Goal: Transaction & Acquisition: Purchase product/service

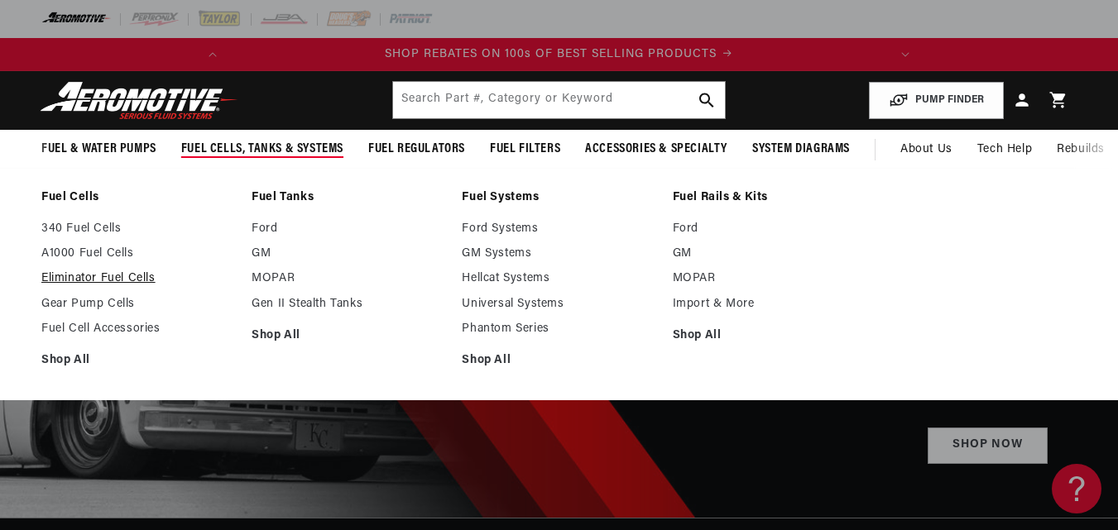
click at [113, 278] on link "Eliminator Fuel Cells" at bounding box center [138, 278] width 194 height 15
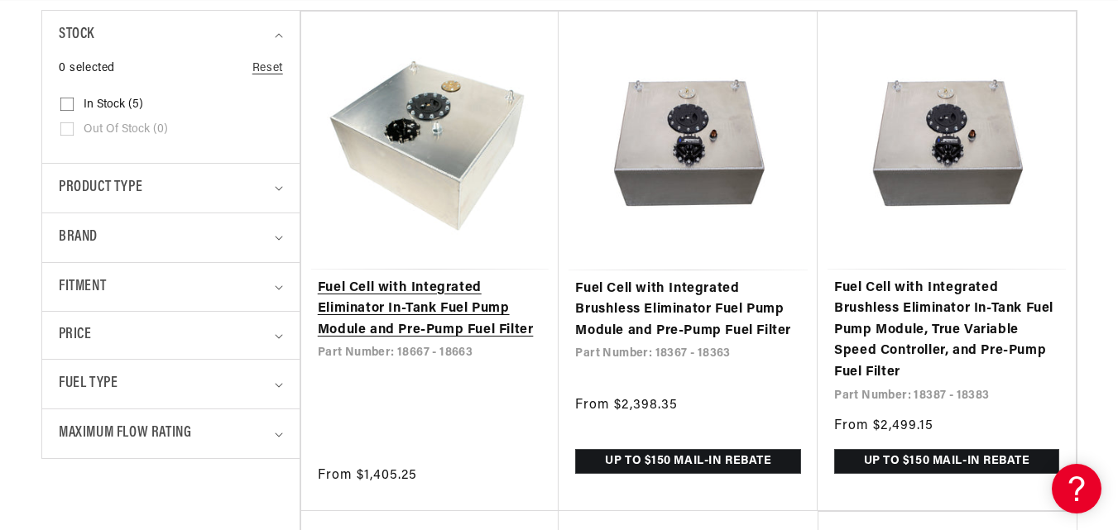
scroll to position [0, 655]
click at [455, 300] on link "Fuel Cell with Integrated Eliminator In-Tank Fuel Pump Module and Pre-Pump Fuel…" at bounding box center [430, 310] width 225 height 64
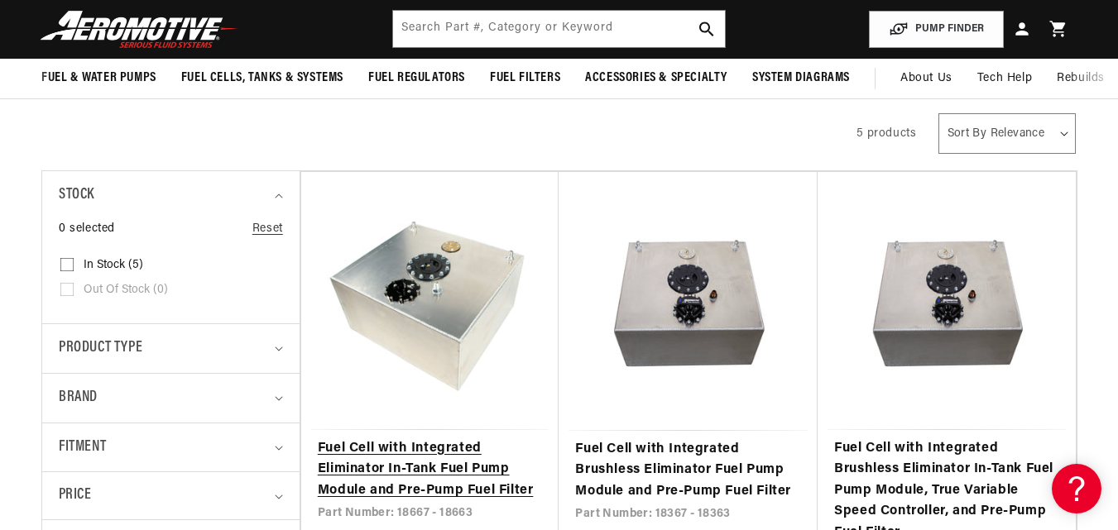
scroll to position [83, 0]
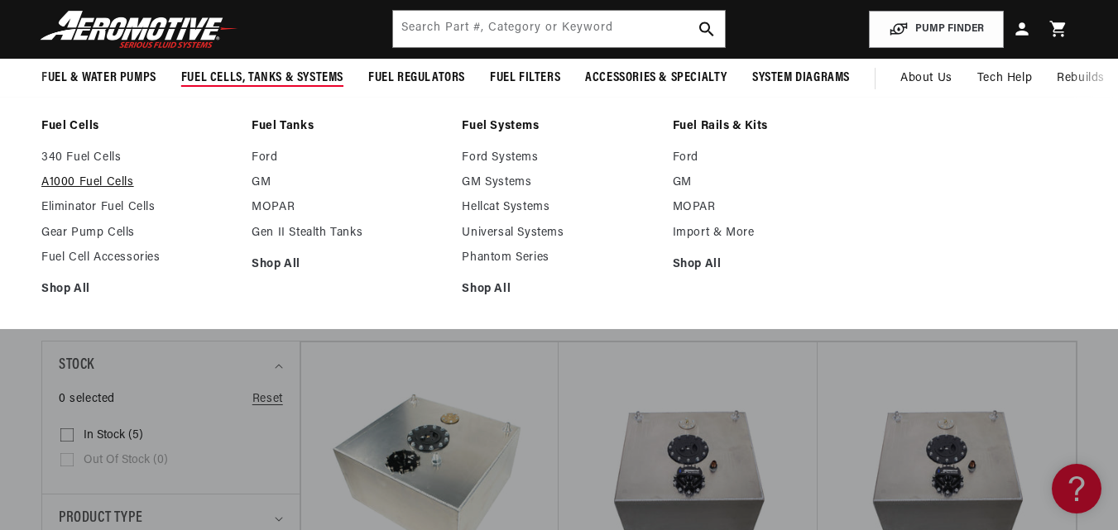
click at [97, 179] on link "A1000 Fuel Cells" at bounding box center [138, 182] width 194 height 15
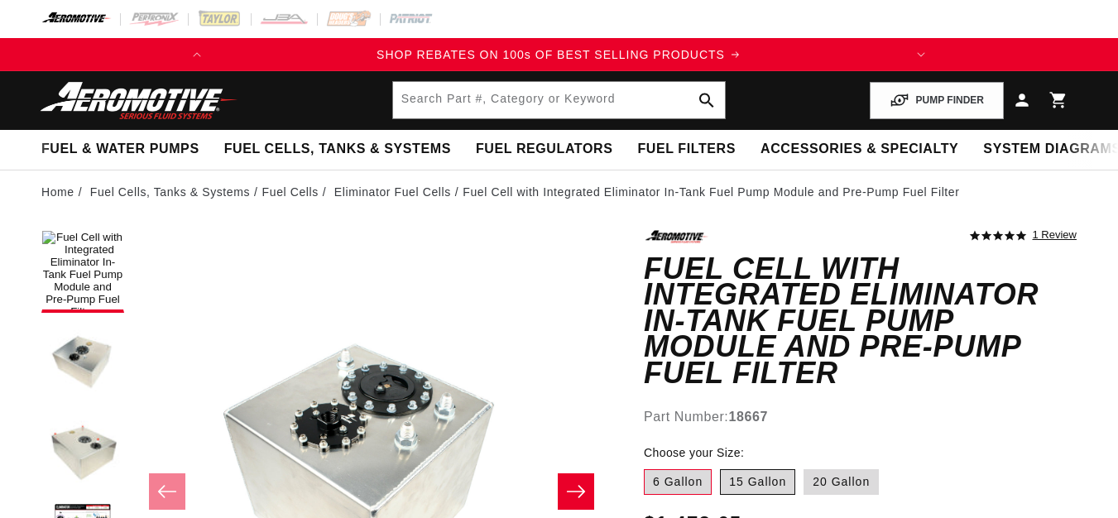
click at [766, 469] on label "15 Gallon" at bounding box center [757, 482] width 75 height 26
click at [721, 466] on input "15 Gallon" at bounding box center [720, 466] width 1 height 1
radio input "true"
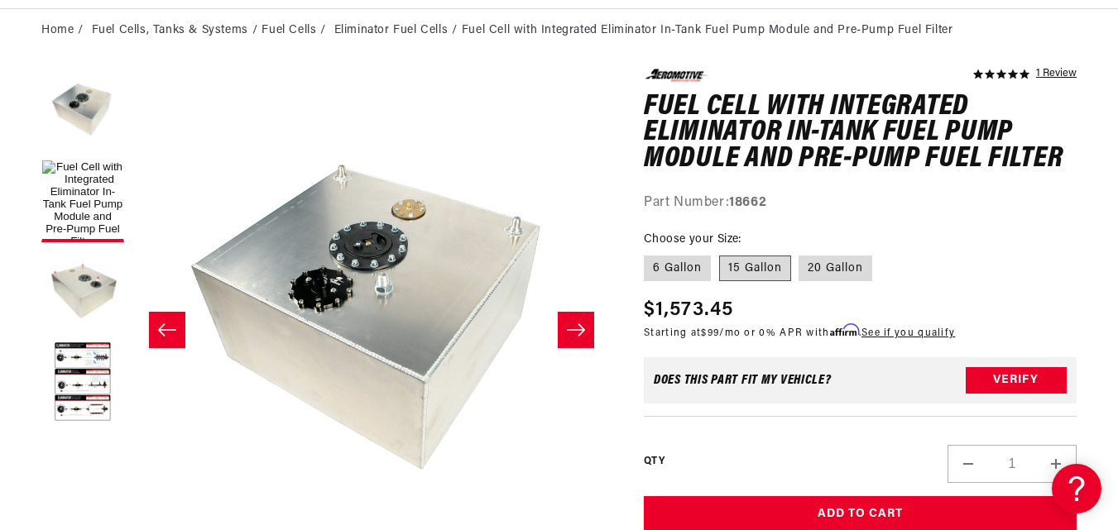
scroll to position [166, 0]
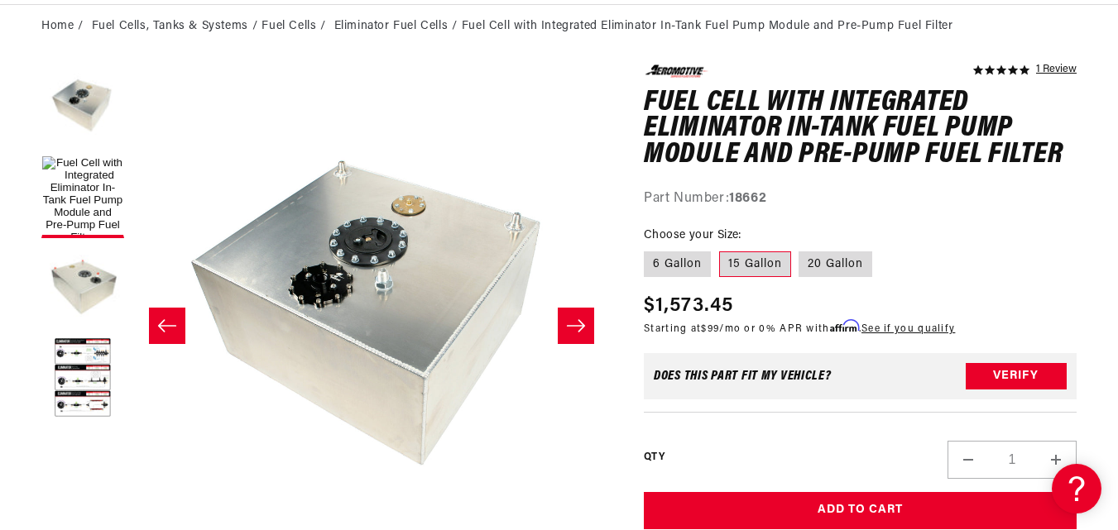
click at [748, 190] on div "Part Number: 18662" at bounding box center [860, 200] width 433 height 22
copy strong "18662"
click at [583, 334] on icon "Slide right" at bounding box center [576, 326] width 20 height 17
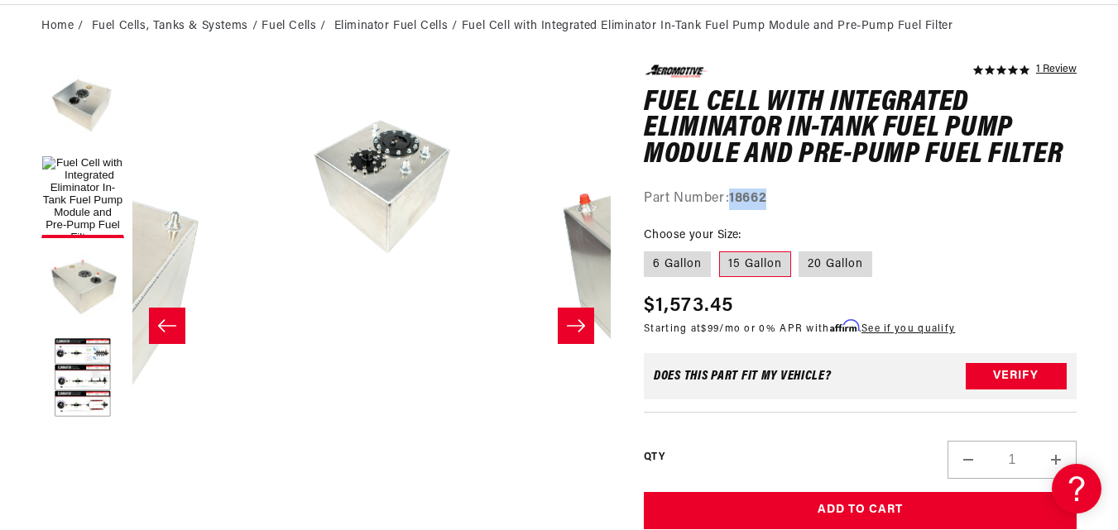
click at [583, 334] on icon "Slide right" at bounding box center [576, 326] width 20 height 17
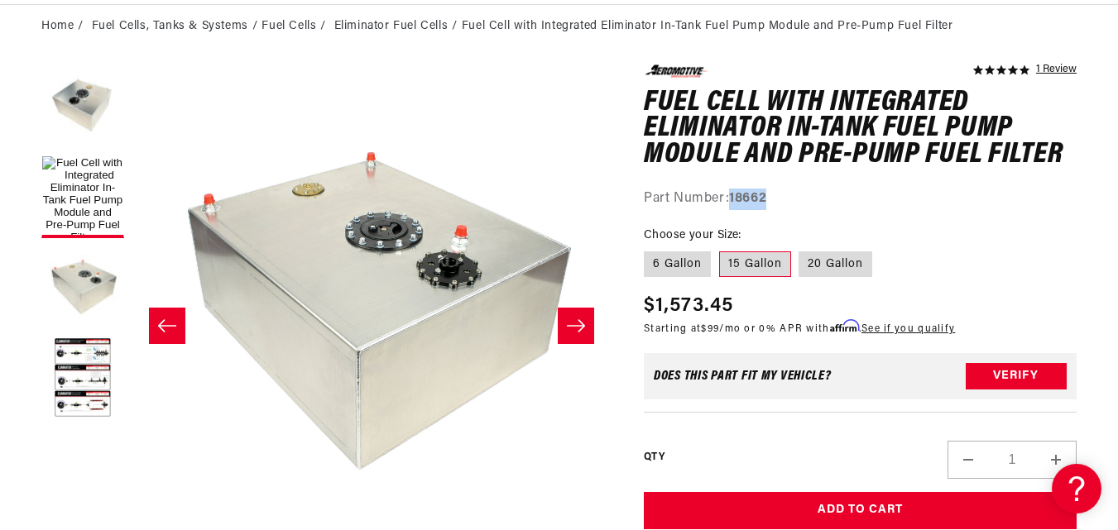
click at [583, 334] on icon "Slide right" at bounding box center [576, 326] width 20 height 17
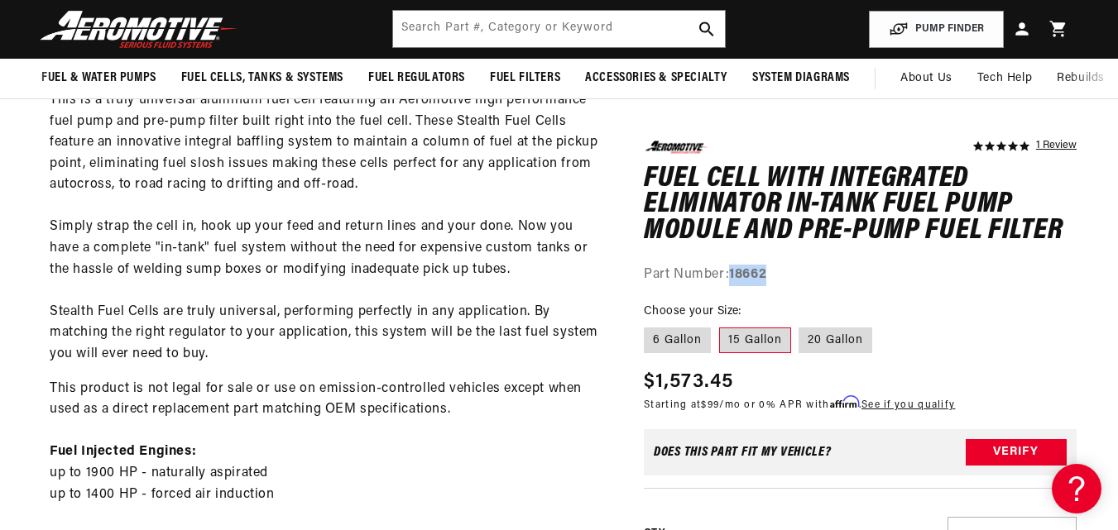
scroll to position [0, 0]
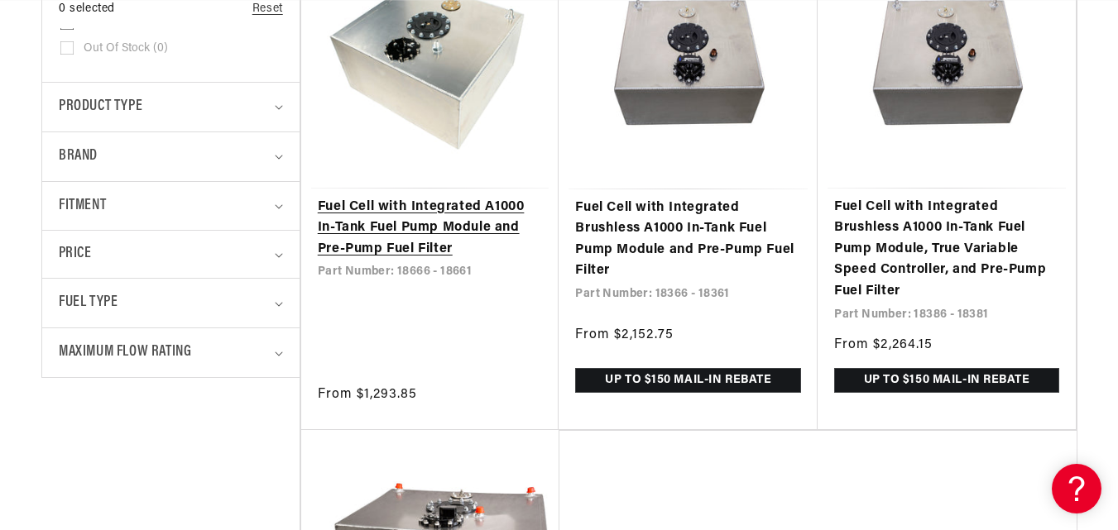
scroll to position [497, 0]
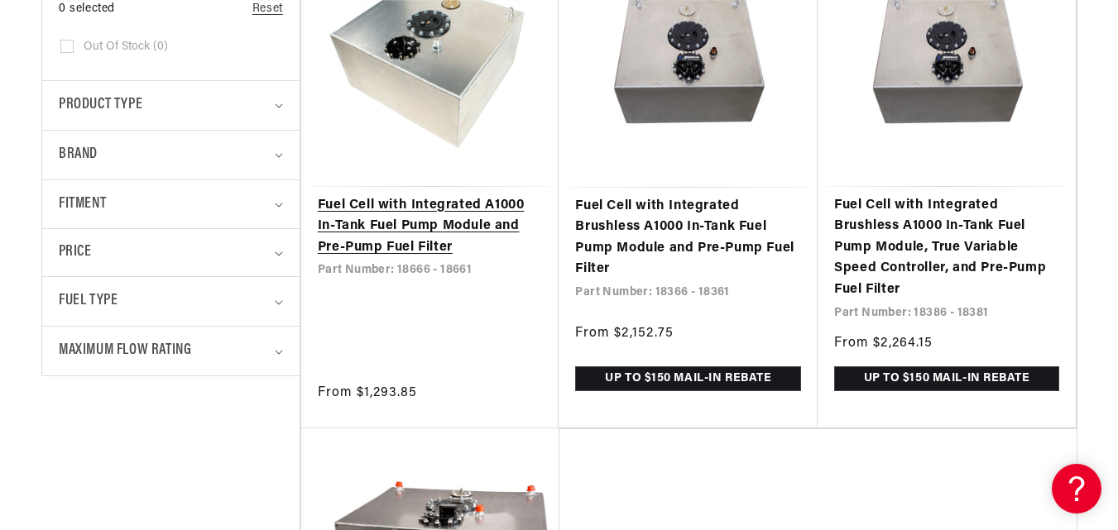
click at [424, 238] on link "Fuel Cell with Integrated A1000 In-Tank Fuel Pump Module and Pre-Pump Fuel Filt…" at bounding box center [430, 227] width 225 height 64
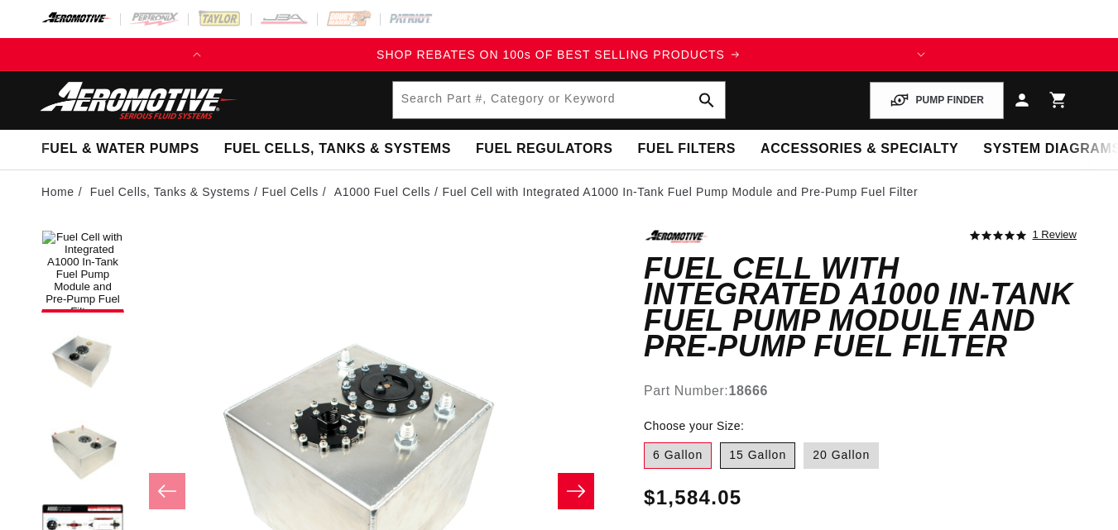
click at [770, 443] on label "15 Gallon" at bounding box center [757, 456] width 75 height 26
click at [721, 439] on input "15 Gallon" at bounding box center [720, 439] width 1 height 1
radio input "true"
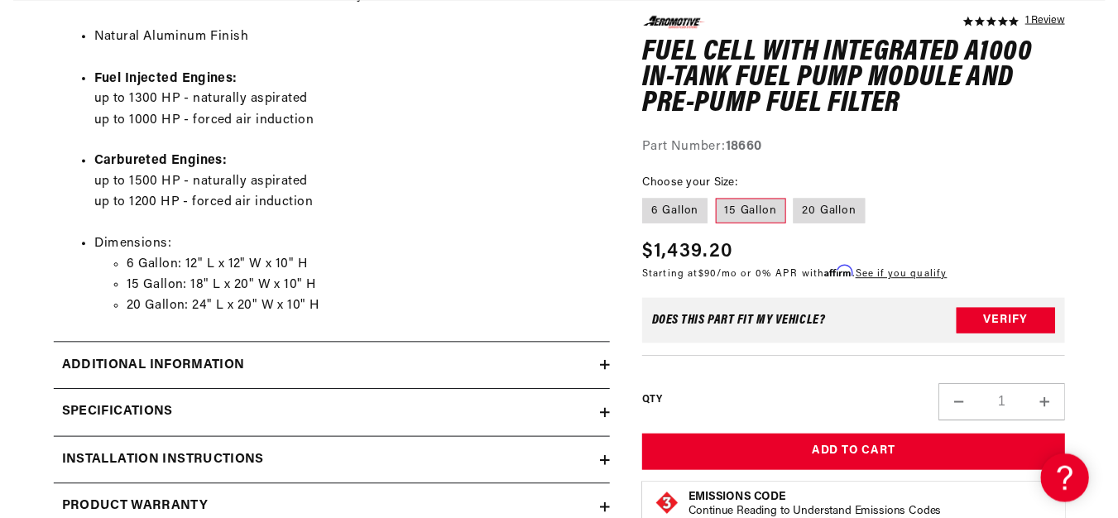
scroll to position [1655, 0]
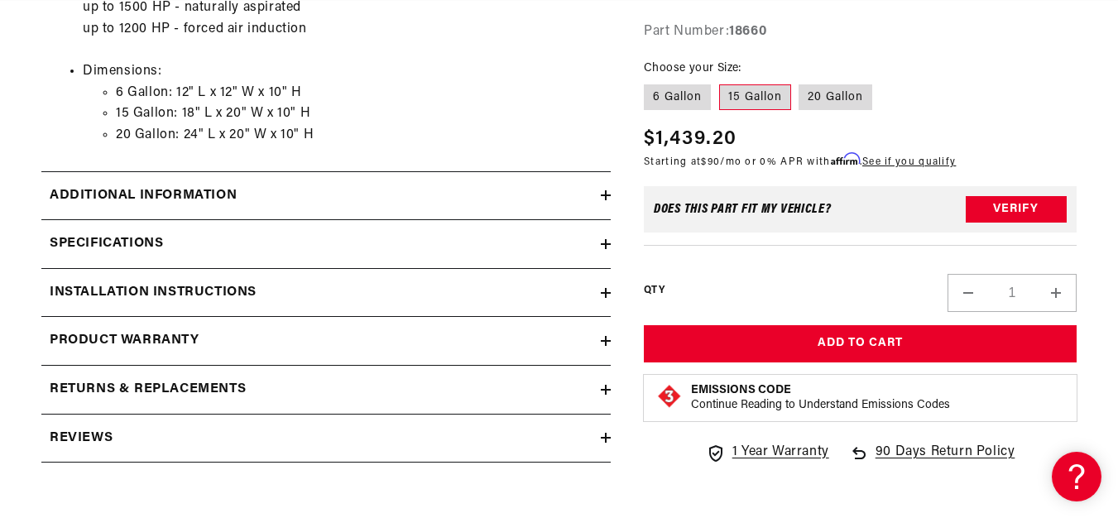
click at [471, 198] on div "Additional information" at bounding box center [320, 196] width 559 height 22
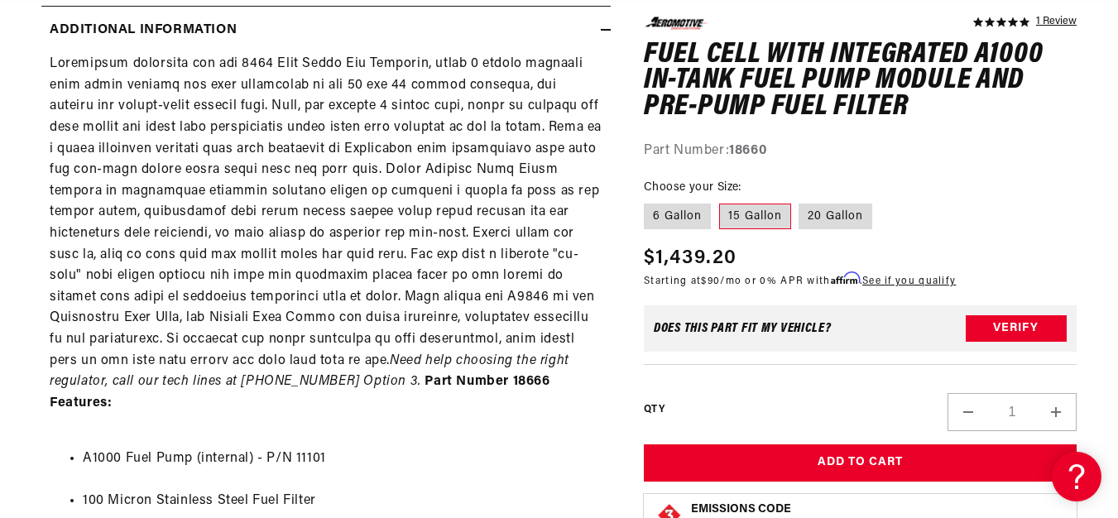
scroll to position [0, 655]
